Goal: Information Seeking & Learning: Check status

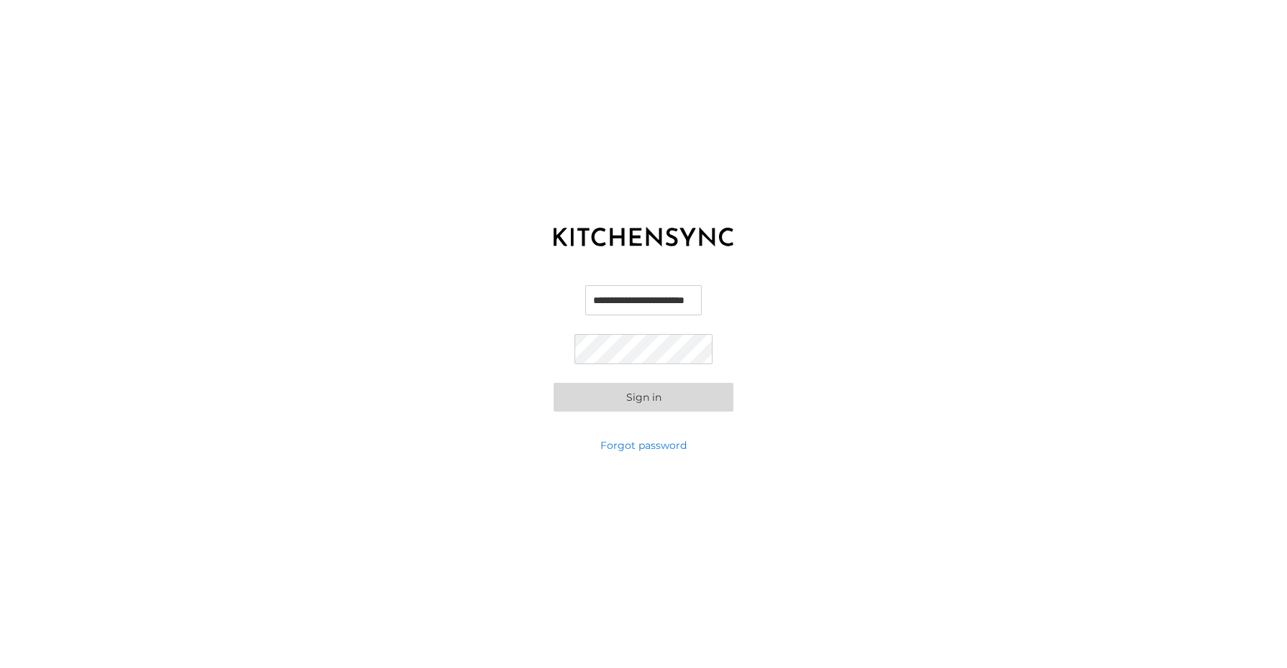
click at [691, 387] on button "Sign in" at bounding box center [643, 397] width 180 height 29
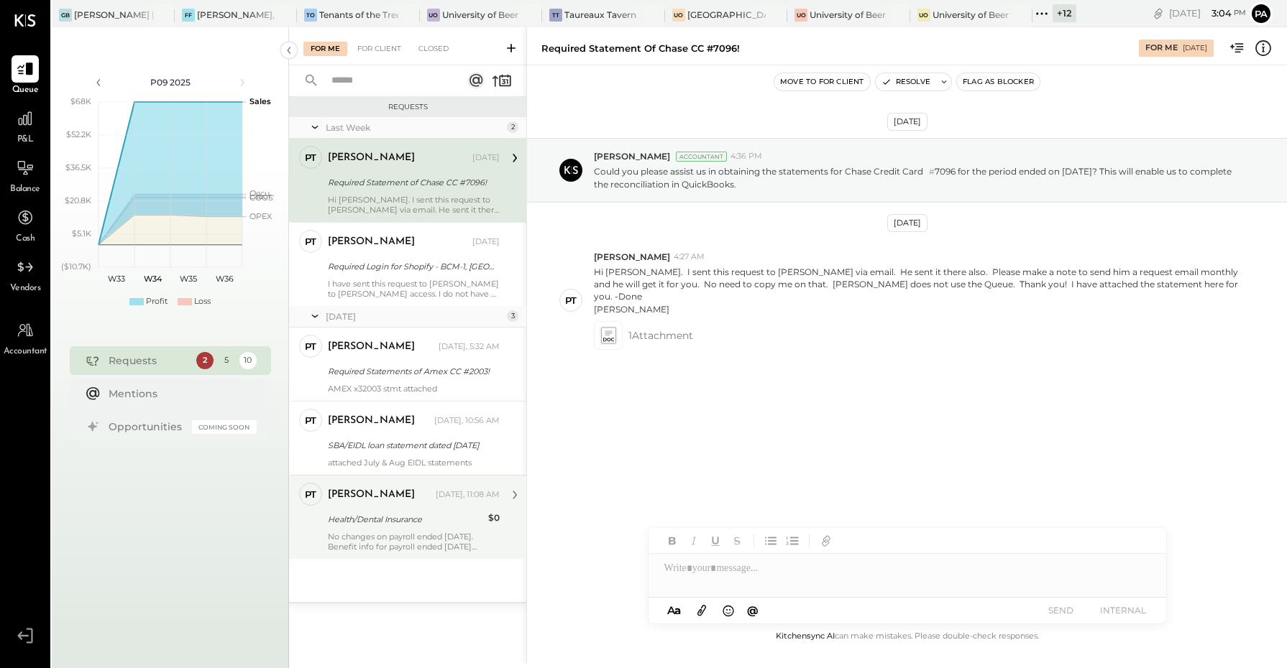
click at [415, 528] on div "Health/Dental Insurance" at bounding box center [406, 519] width 156 height 17
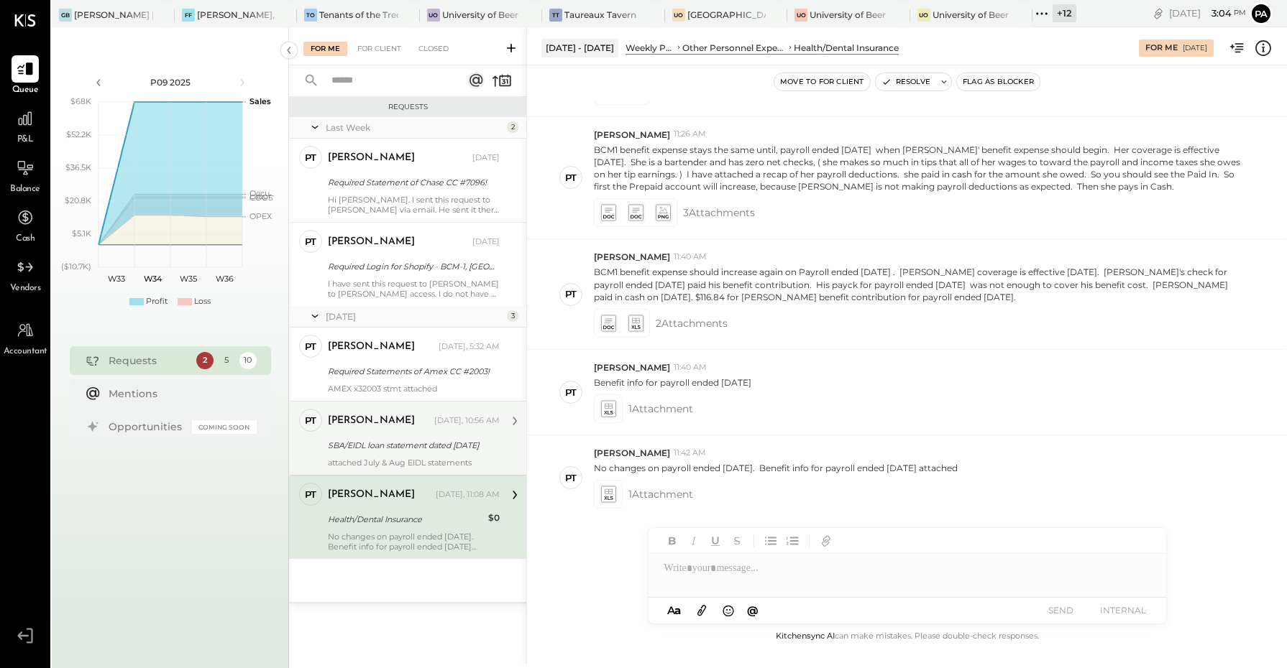
click at [394, 451] on div "SBA/EIDL loan statement dated [DATE]" at bounding box center [411, 445] width 167 height 14
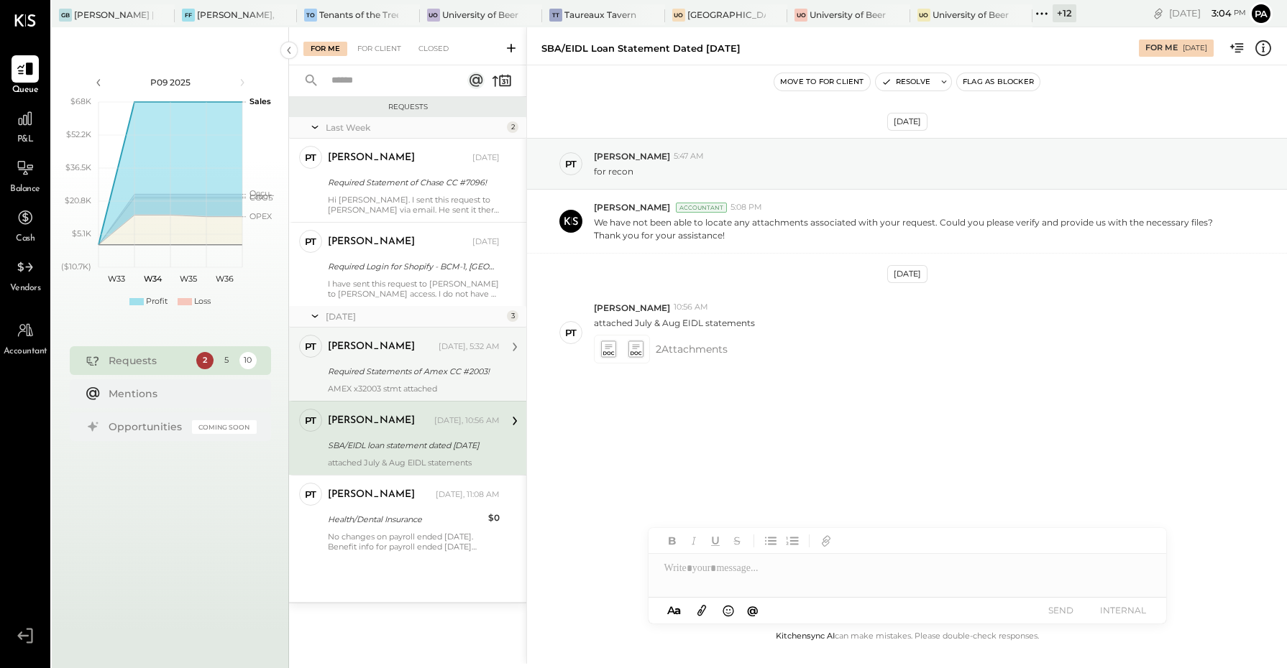
click at [381, 354] on div "[PERSON_NAME] [DATE], 5:32 AM" at bounding box center [414, 347] width 172 height 20
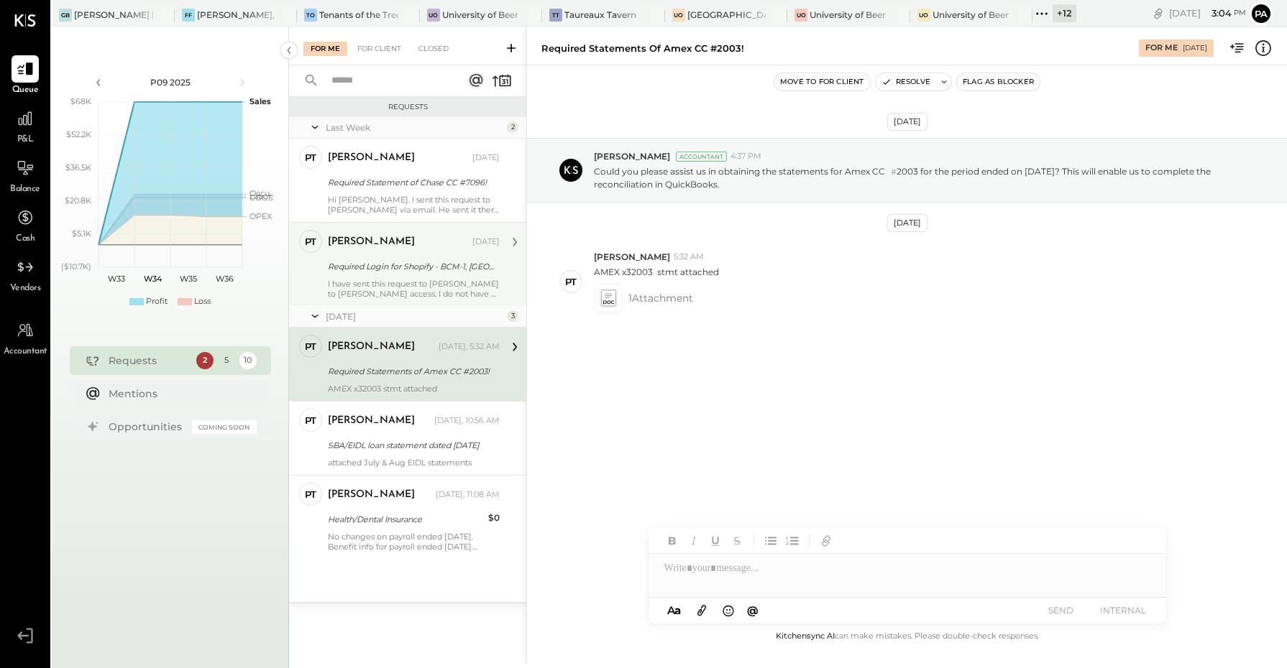
click at [388, 285] on div "I have sent this request to [PERSON_NAME] to [PERSON_NAME] access. I do not hav…" at bounding box center [414, 289] width 172 height 20
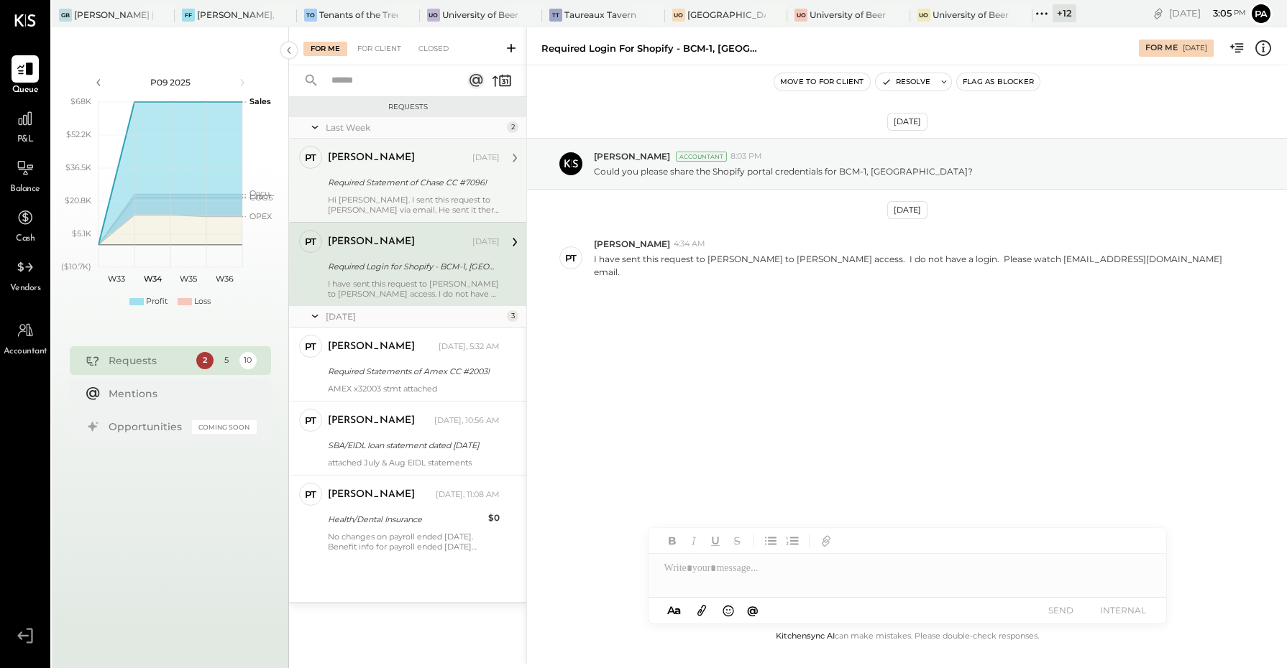
click at [380, 185] on div "Required Statement of Chase CC #7096!" at bounding box center [411, 182] width 167 height 14
